Goal: Navigation & Orientation: Find specific page/section

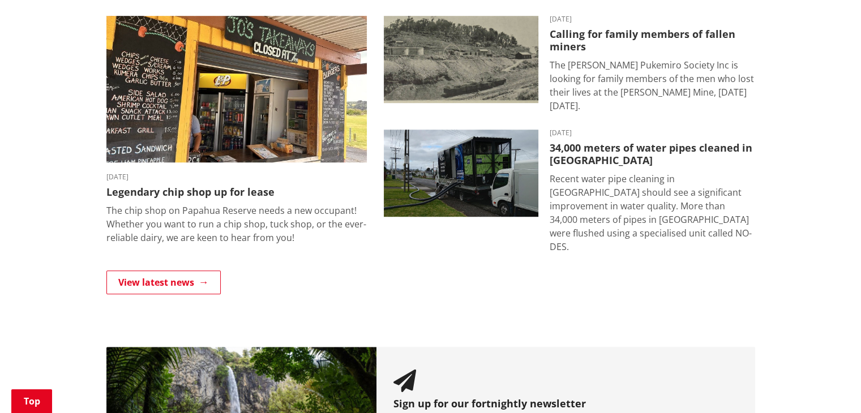
scroll to position [806, 0]
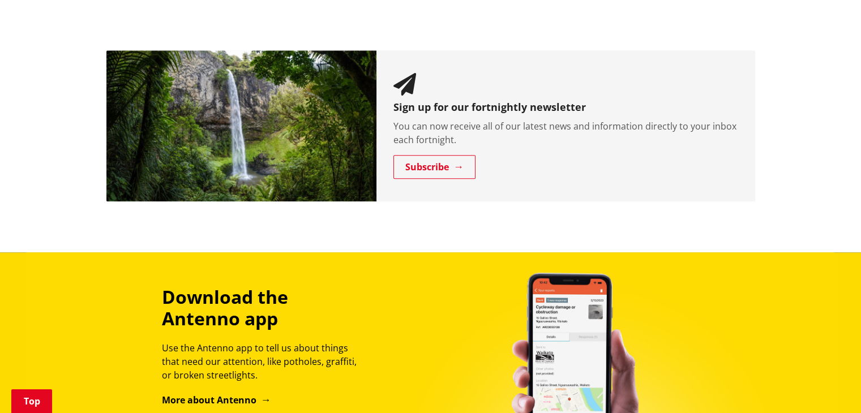
click at [601, 252] on div "Download the Antenno app Use the Antenno app to tell us about things that need …" at bounding box center [430, 363] width 861 height 222
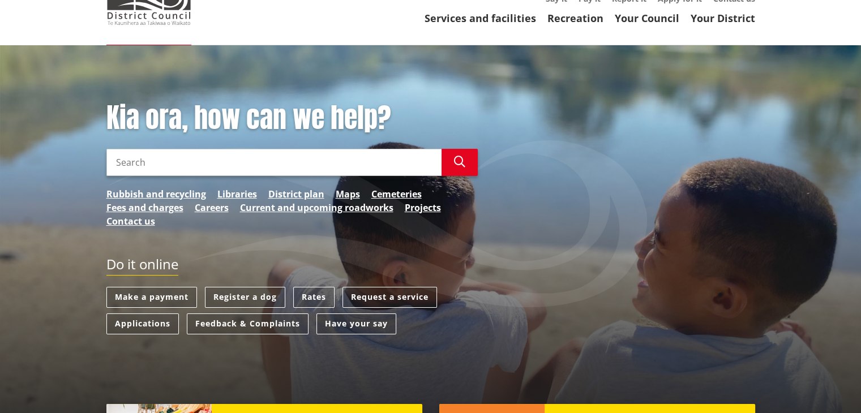
scroll to position [100, 0]
click at [505, 17] on link "Services and facilities" at bounding box center [481, 18] width 112 height 14
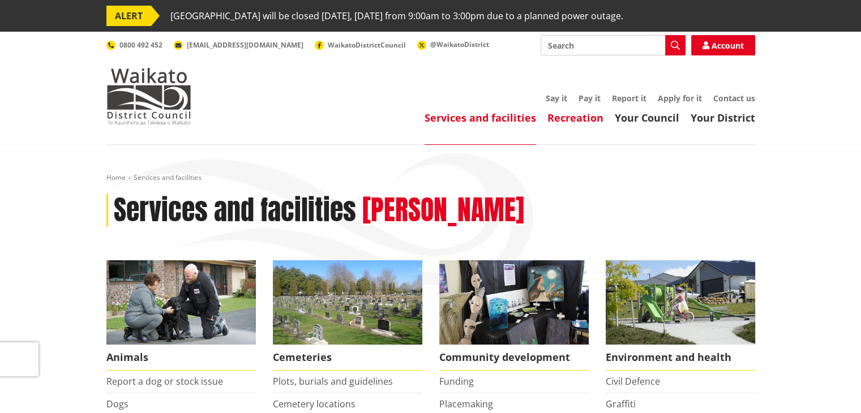
click at [576, 121] on link "Recreation" at bounding box center [575, 118] width 56 height 14
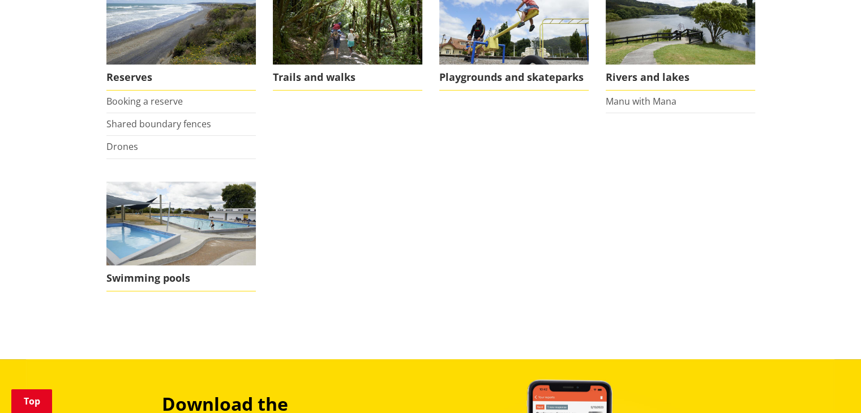
scroll to position [437, 0]
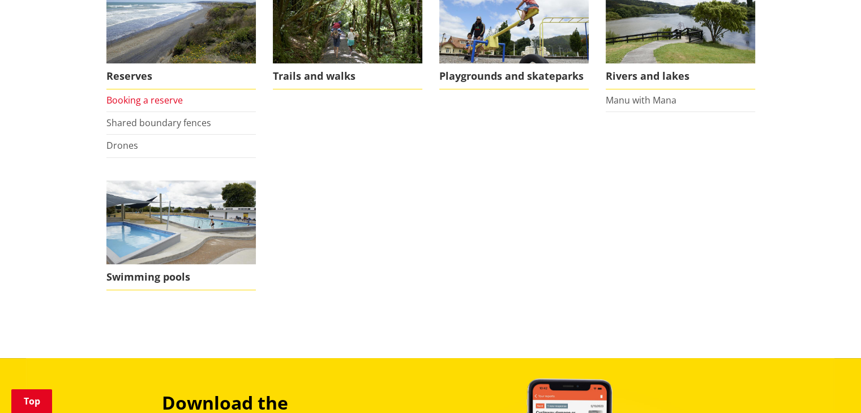
click at [158, 103] on link "Booking a reserve" at bounding box center [144, 100] width 76 height 12
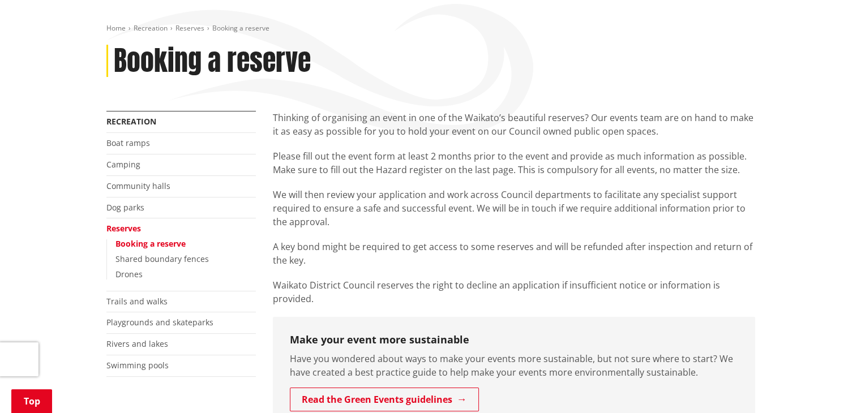
scroll to position [149, 0]
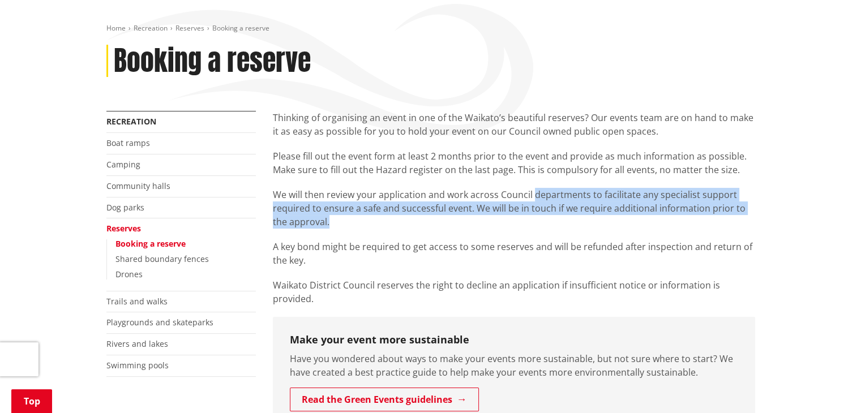
drag, startPoint x: 533, startPoint y: 199, endPoint x: 543, endPoint y: 224, distance: 27.1
click at [543, 224] on p "We will then review your application and work across Council departments to fac…" at bounding box center [514, 208] width 482 height 41
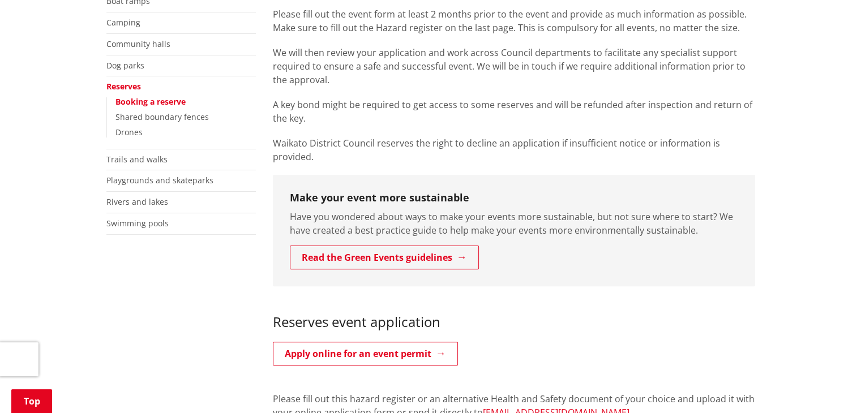
scroll to position [292, 0]
drag, startPoint x: 578, startPoint y: 203, endPoint x: 460, endPoint y: 199, distance: 118.9
click at [460, 209] on p "Have you wondered about ways to make your events more sustainable, but not sure…" at bounding box center [514, 222] width 448 height 27
drag, startPoint x: 354, startPoint y: 216, endPoint x: 436, endPoint y: 218, distance: 81.5
click at [436, 218] on p "Have you wondered about ways to make your events more sustainable, but not sure…" at bounding box center [514, 222] width 448 height 27
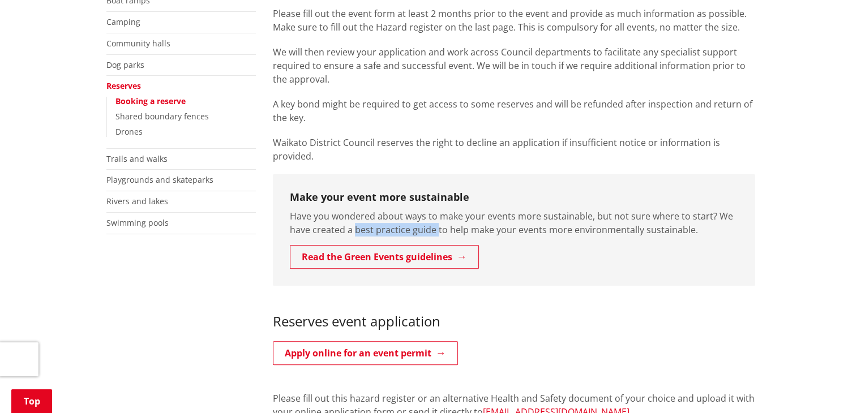
copy p "best practice guide"
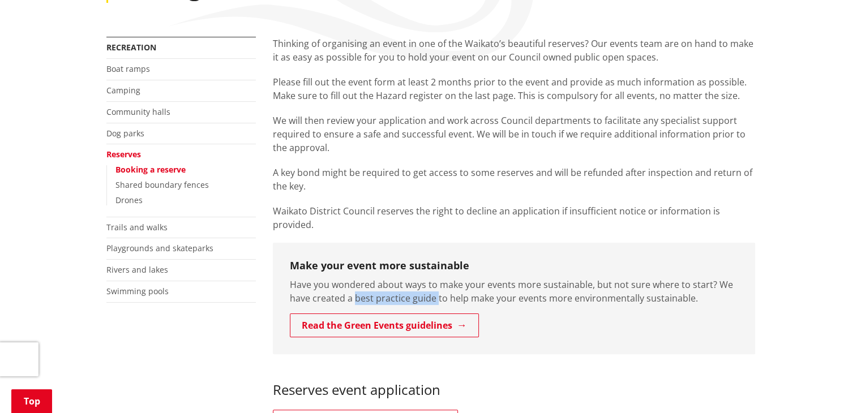
scroll to position [189, 0]
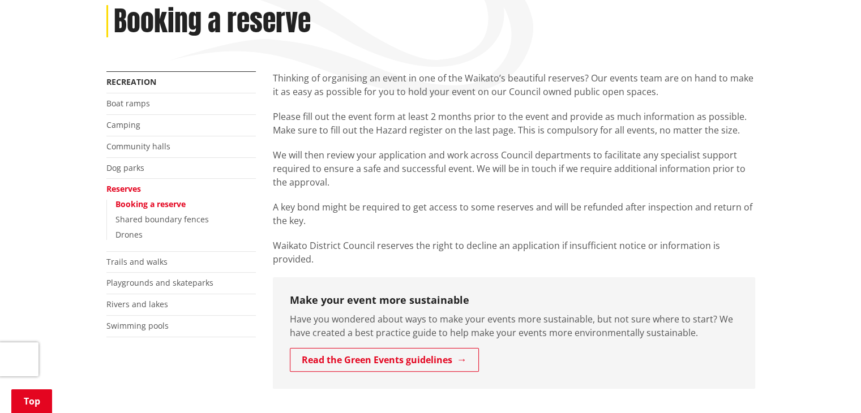
click at [149, 152] on li "Community halls" at bounding box center [180, 147] width 149 height 22
click at [160, 143] on link "Community halls" at bounding box center [138, 146] width 64 height 11
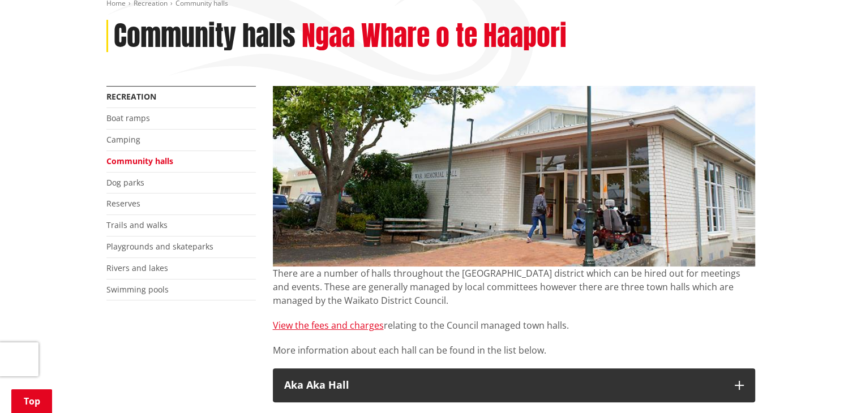
scroll to position [177, 0]
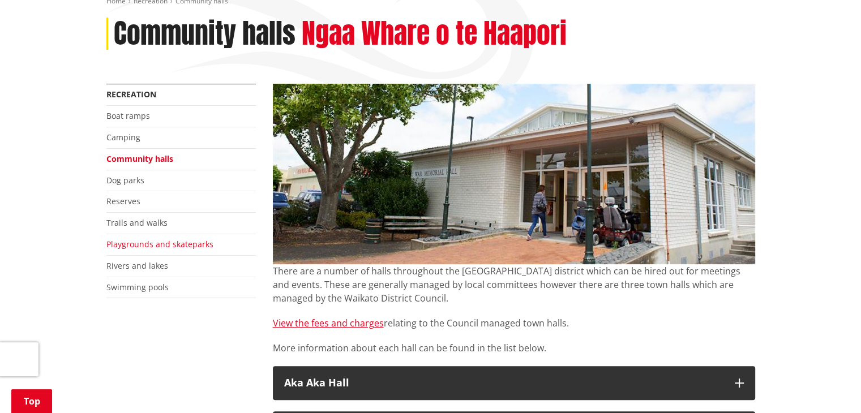
click at [170, 245] on link "Playgrounds and skateparks" at bounding box center [159, 244] width 107 height 11
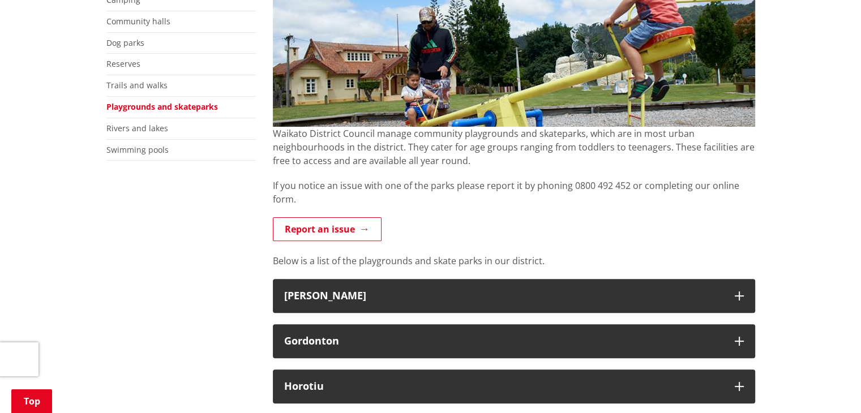
scroll to position [314, 0]
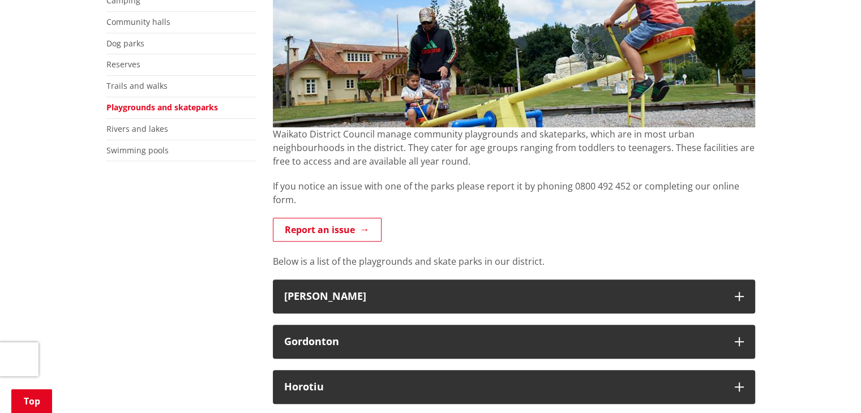
click at [152, 133] on li "Rivers and lakes" at bounding box center [180, 130] width 149 height 22
click at [152, 132] on link "Rivers and lakes" at bounding box center [137, 128] width 62 height 11
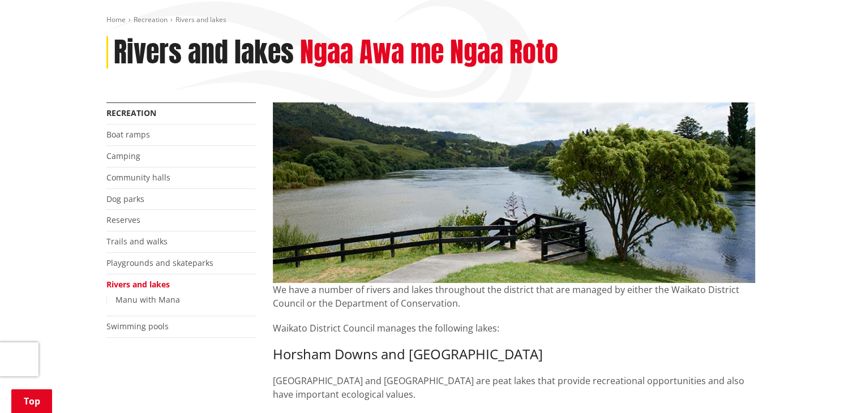
scroll to position [111, 0]
